Goal: Transaction & Acquisition: Purchase product/service

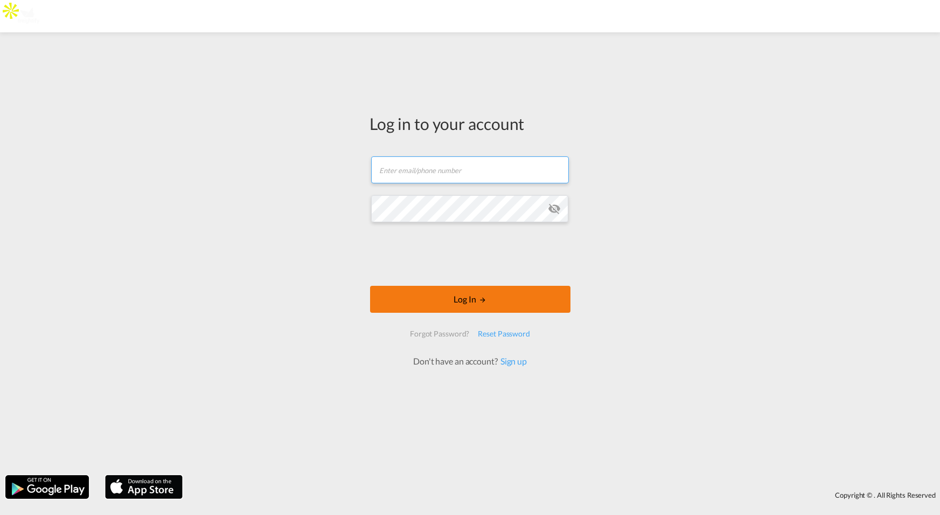
type input "jesper.johansen@freightify.com"
click at [454, 301] on button "Log In" at bounding box center [470, 299] width 200 height 27
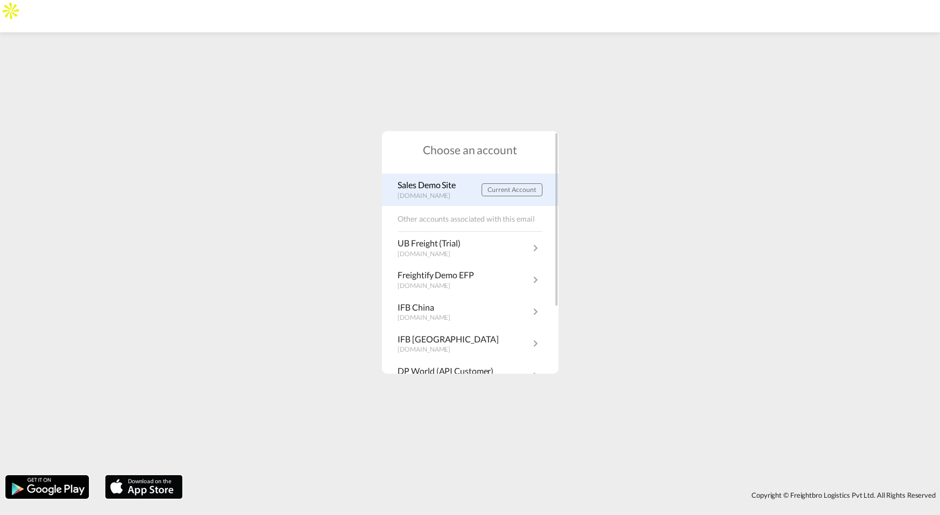
click at [433, 195] on p "demo.freightify.com" at bounding box center [430, 195] width 64 height 9
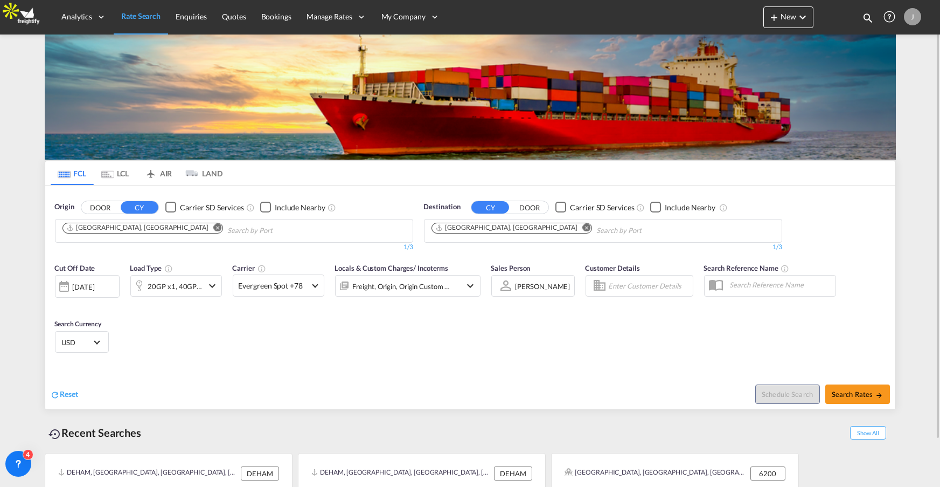
click at [152, 174] on md-icon "icon-airplane" at bounding box center [150, 171] width 13 height 8
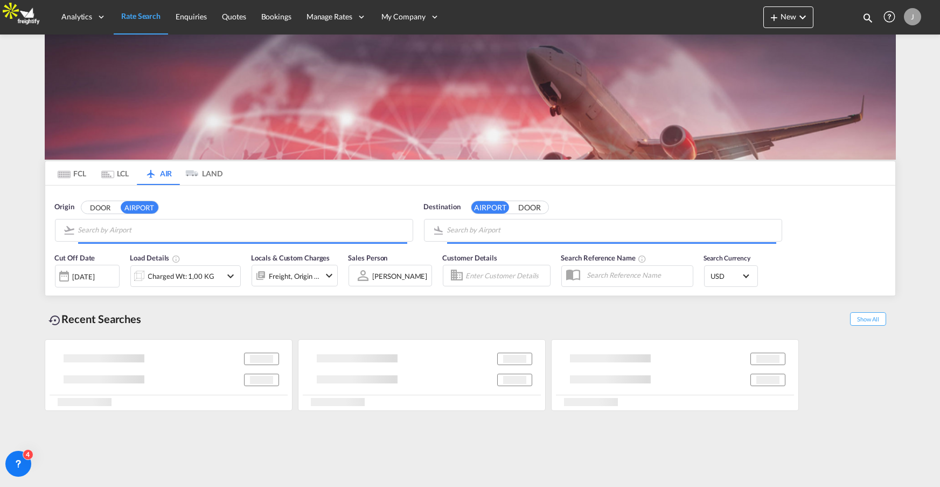
type input "[GEOGRAPHIC_DATA], [GEOGRAPHIC_DATA], [GEOGRAPHIC_DATA]"
type input "Shanghai Pudong International, [GEOGRAPHIC_DATA], PVG"
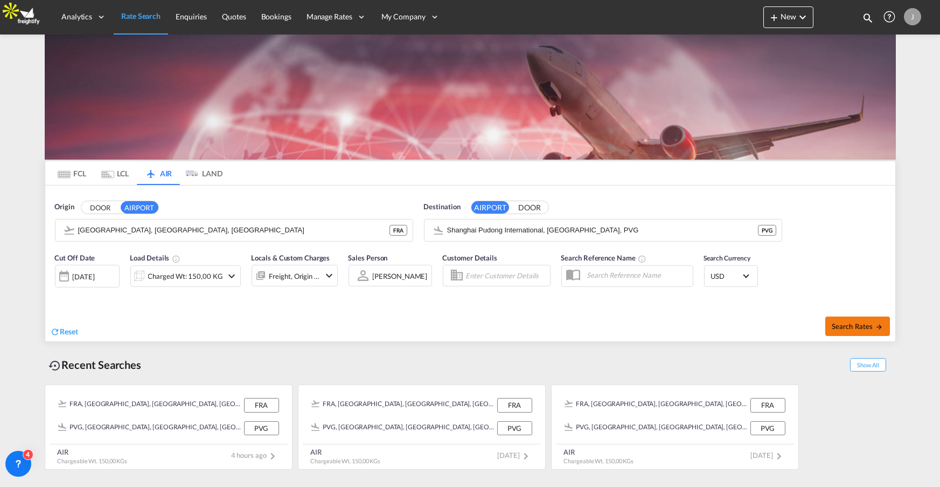
click at [847, 323] on span "Search Rates" at bounding box center [858, 326] width 52 height 9
type input "FRA to PVG / [DATE]"
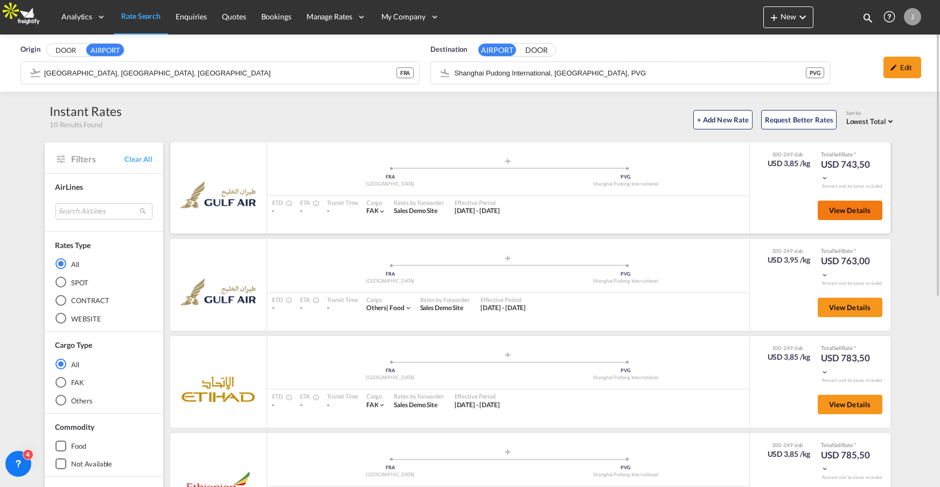
click at [849, 212] on span "View Details" at bounding box center [850, 210] width 42 height 9
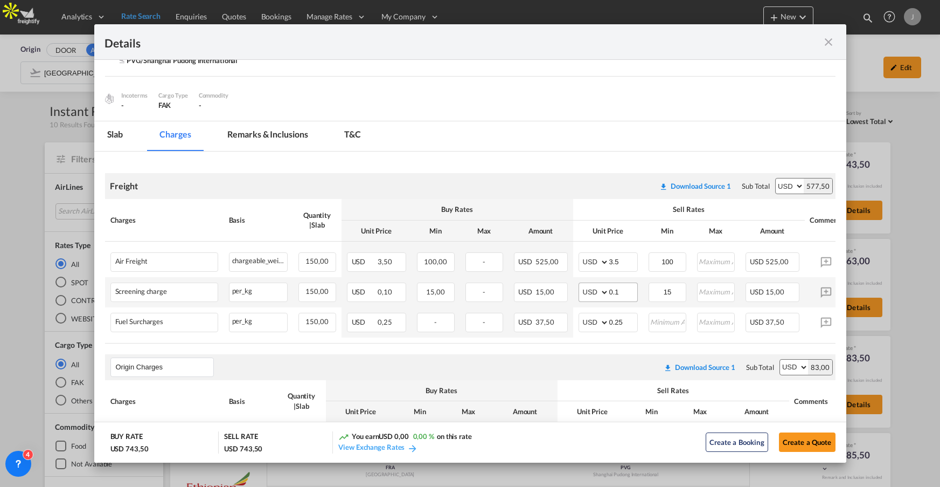
scroll to position [91, 0]
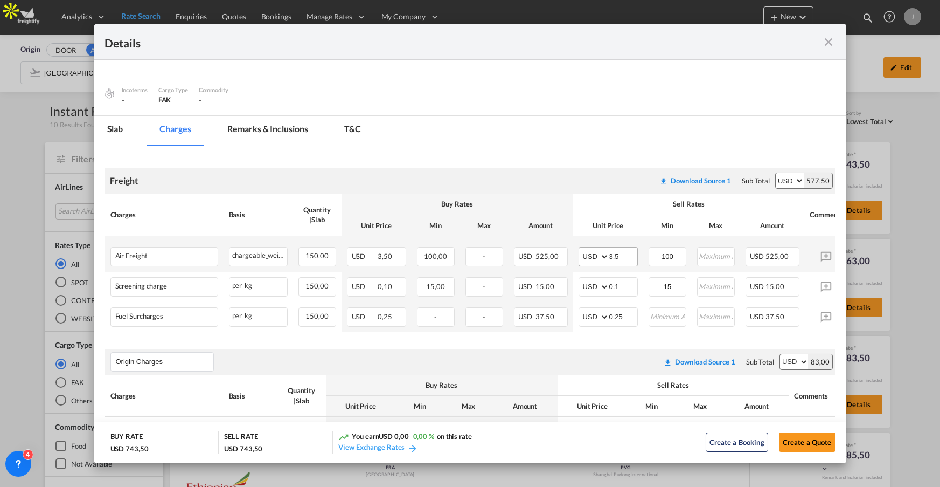
click at [609, 254] on div "Port of Loading ..." at bounding box center [609, 256] width 1 height 18
click at [612, 258] on input "3.5" at bounding box center [623, 255] width 28 height 16
type input "50"
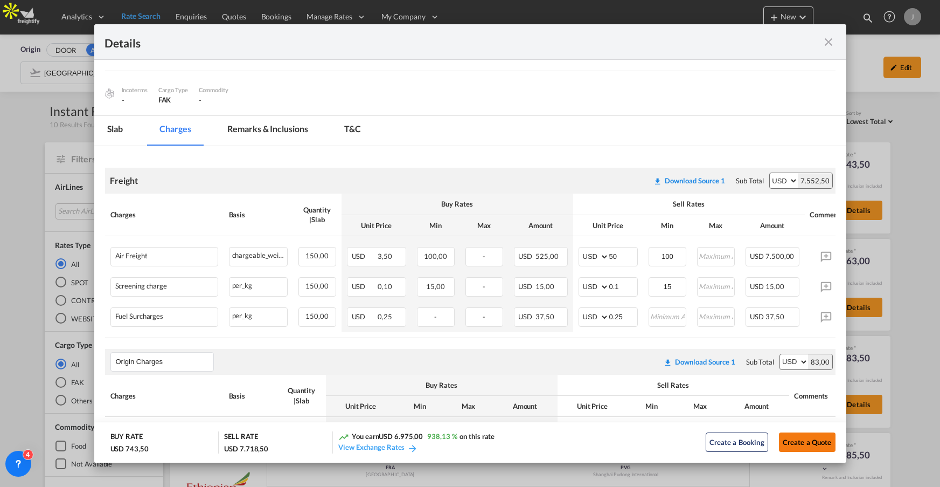
click at [803, 447] on button "Create a Quote" at bounding box center [807, 441] width 57 height 19
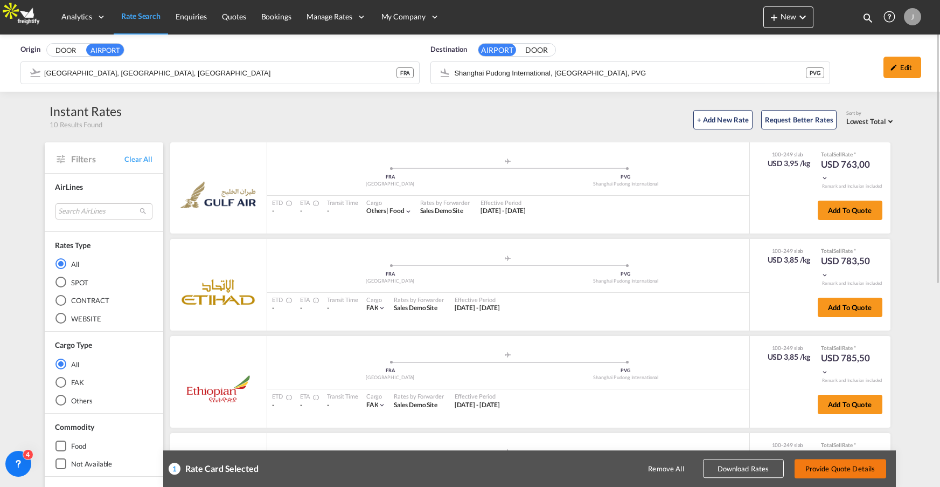
click at [818, 464] on button "Provide Quote Details" at bounding box center [841, 468] width 92 height 19
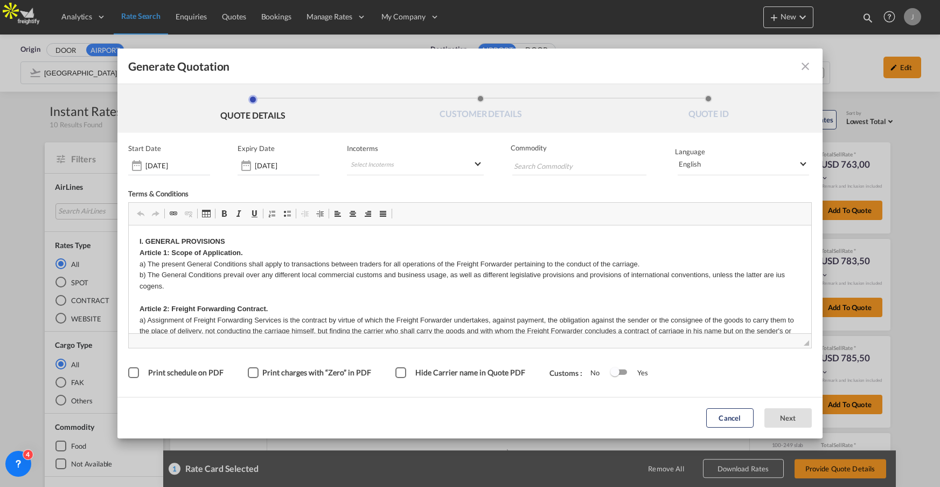
scroll to position [0, 0]
drag, startPoint x: 802, startPoint y: 66, endPoint x: 783, endPoint y: 89, distance: 30.6
click at [802, 67] on md-icon "icon-close fg-AAA8AD cursor m-0" at bounding box center [805, 66] width 13 height 13
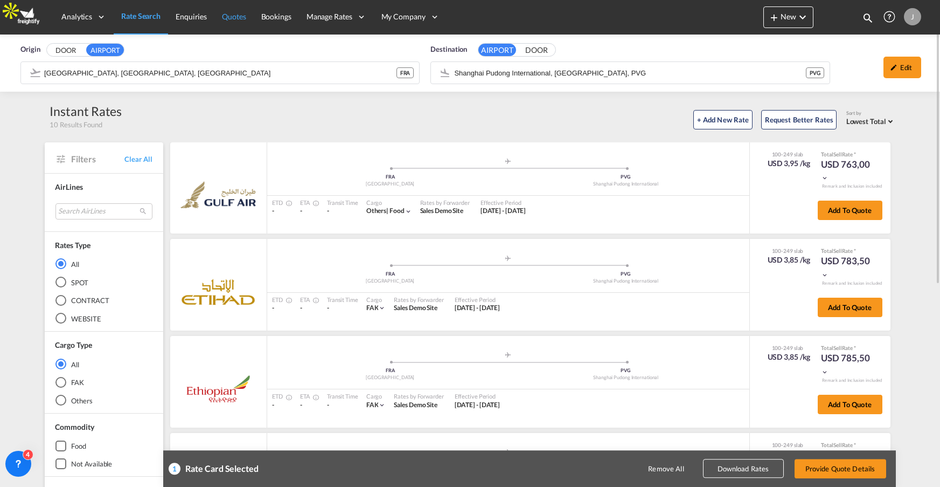
click at [244, 19] on span "Quotes" at bounding box center [234, 16] width 24 height 9
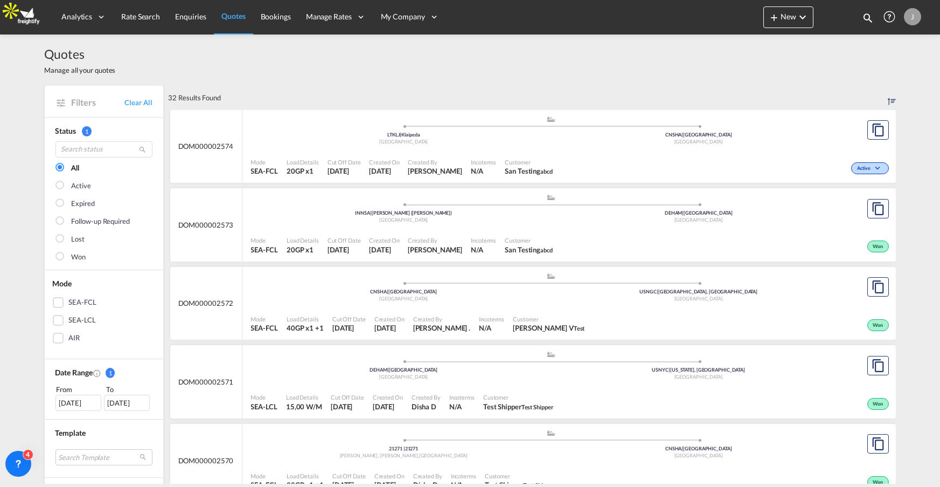
click at [551, 170] on span "San Testing abcd" at bounding box center [529, 171] width 48 height 10
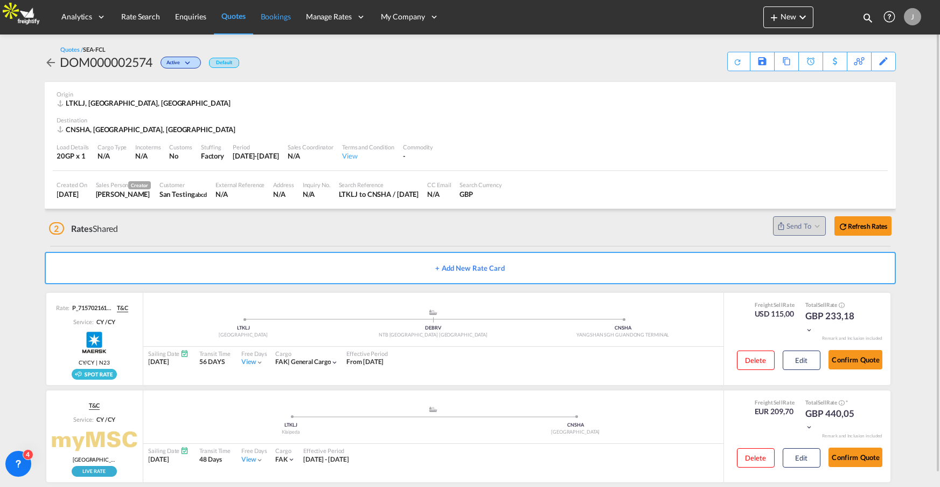
click at [278, 9] on link "Bookings" at bounding box center [275, 16] width 45 height 35
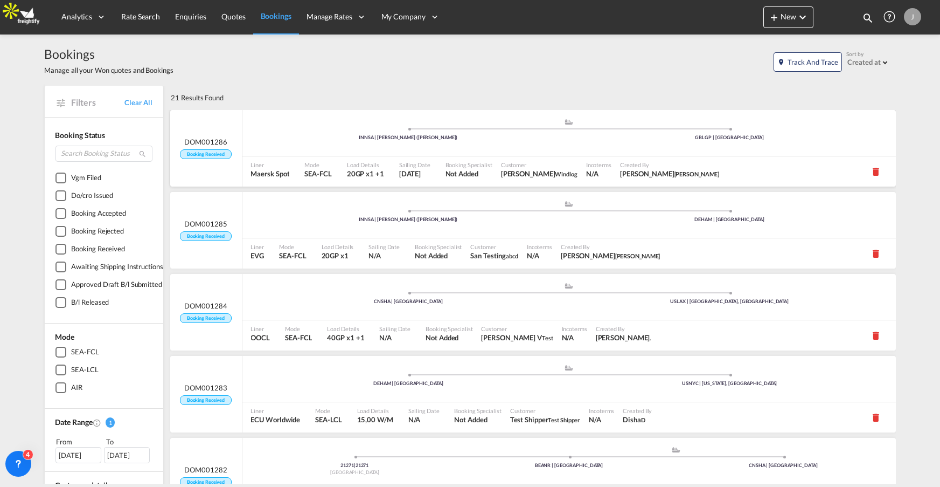
click at [462, 174] on span "Not Added" at bounding box center [469, 174] width 47 height 10
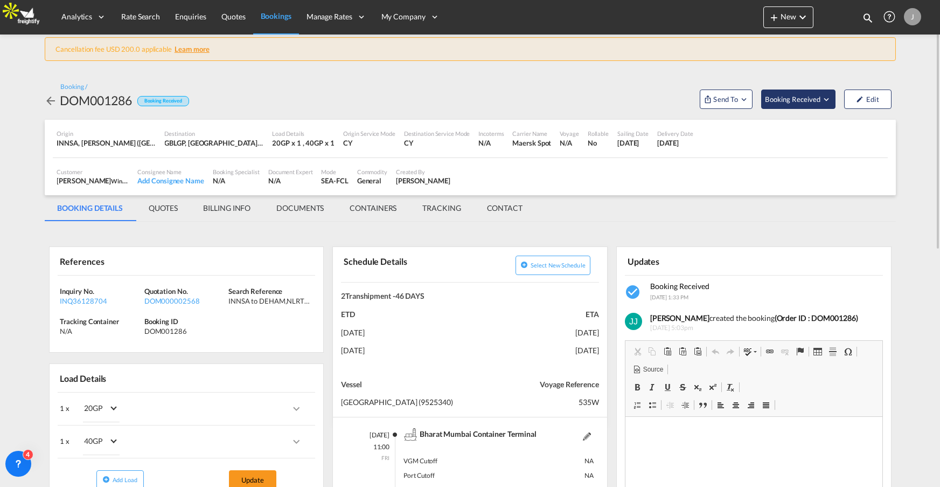
click at [819, 104] on span "Booking Received" at bounding box center [793, 99] width 57 height 11
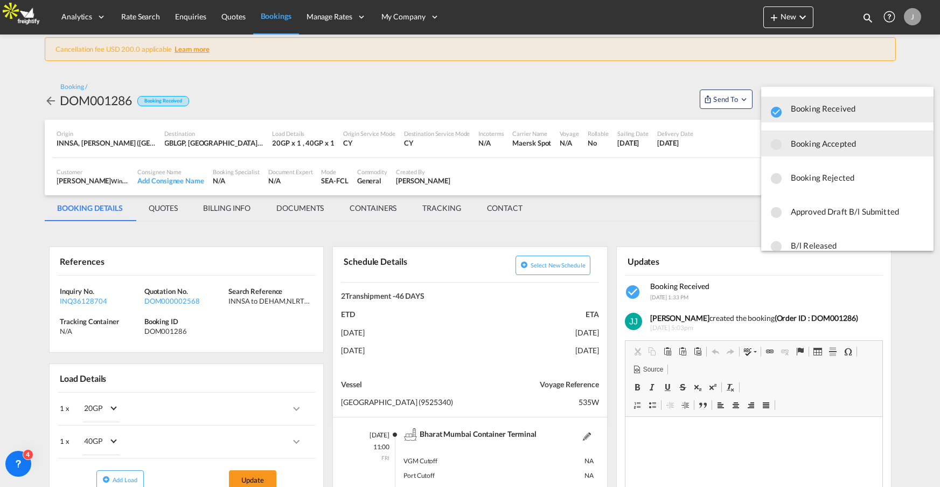
click at [806, 146] on span "Booking Accepted" at bounding box center [858, 143] width 134 height 19
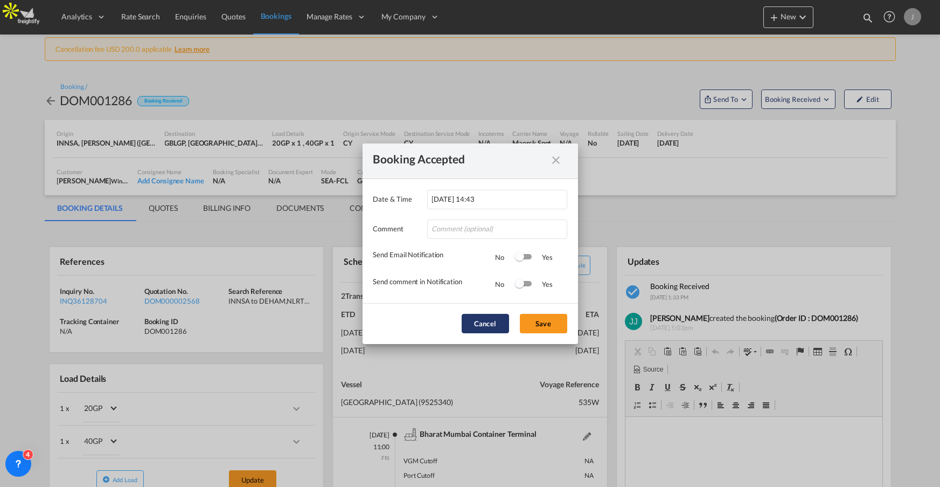
click at [487, 323] on button "Cancel" at bounding box center [485, 323] width 47 height 19
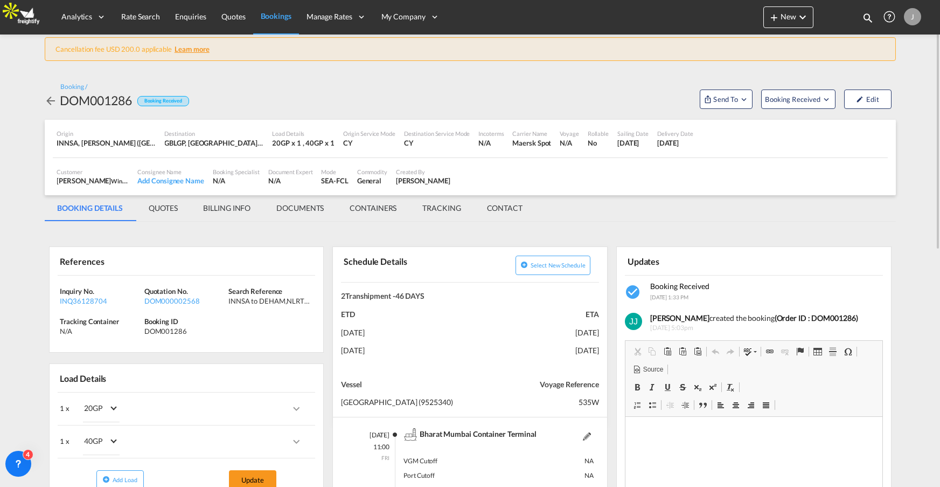
scroll to position [1, 0]
click at [802, 96] on span "Booking Received" at bounding box center [793, 98] width 57 height 11
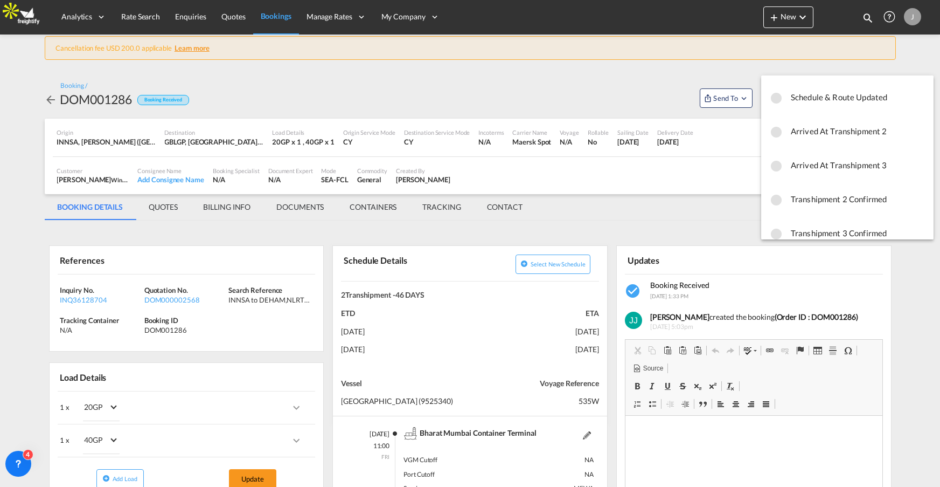
scroll to position [489, 0]
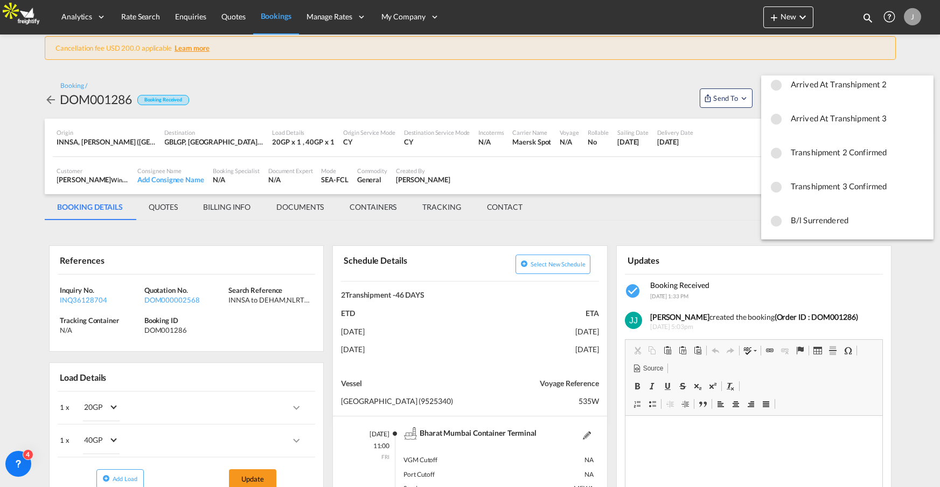
click at [522, 88] on md-backdrop at bounding box center [470, 243] width 940 height 487
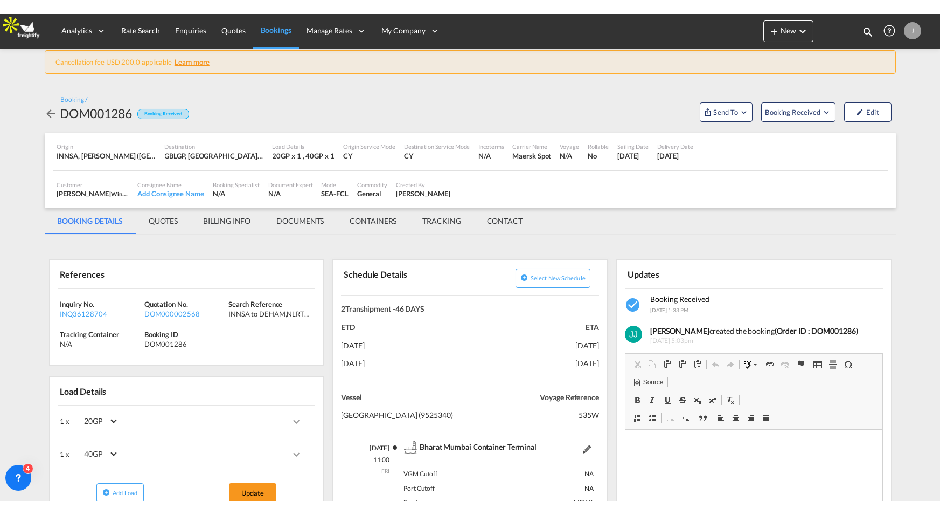
scroll to position [1, 0]
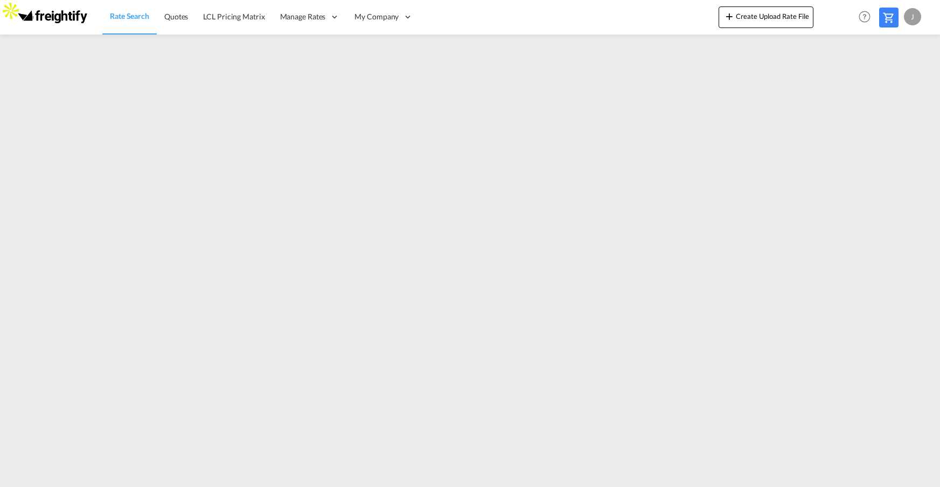
click at [144, 18] on span "Rate Search" at bounding box center [129, 15] width 39 height 9
